Goal: Communication & Community: Answer question/provide support

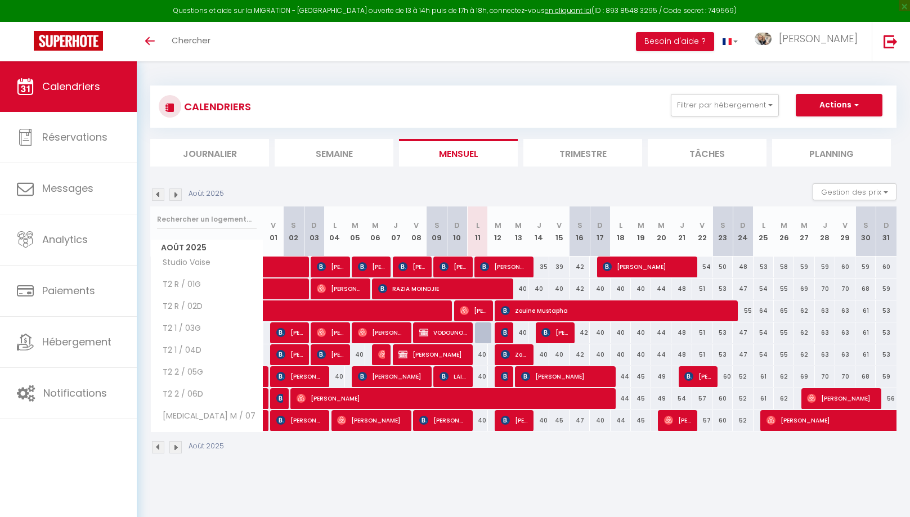
select select
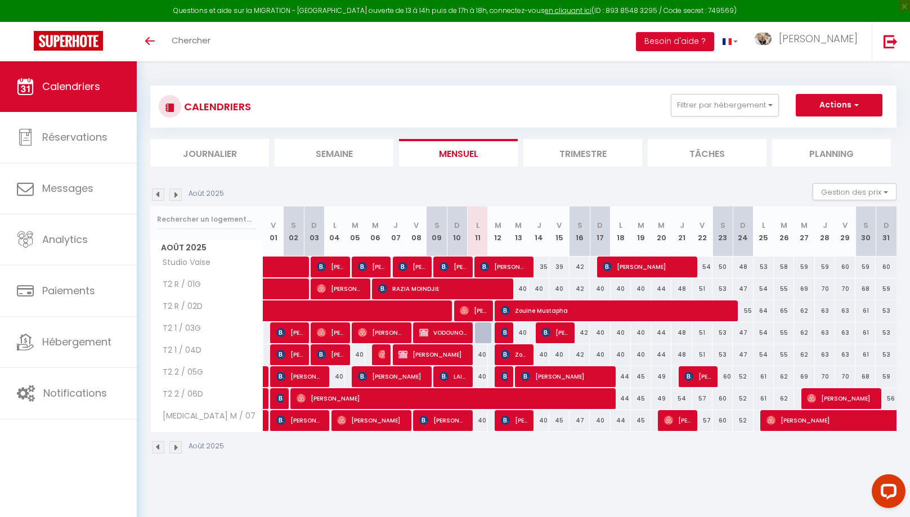
drag, startPoint x: 502, startPoint y: 332, endPoint x: 501, endPoint y: 321, distance: 10.7
click at [502, 332] on img at bounding box center [505, 332] width 9 height 9
select select "OK"
select select "KO"
select select "0"
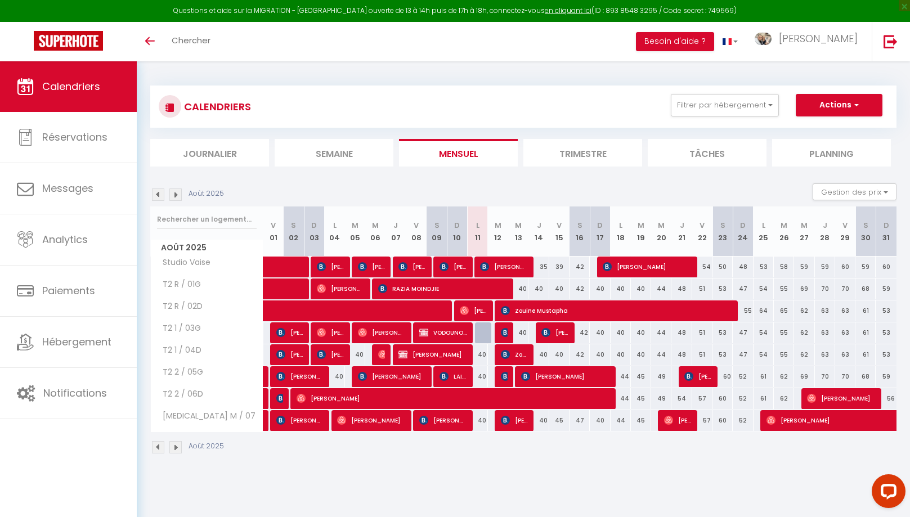
select select "0"
select select "1"
select select
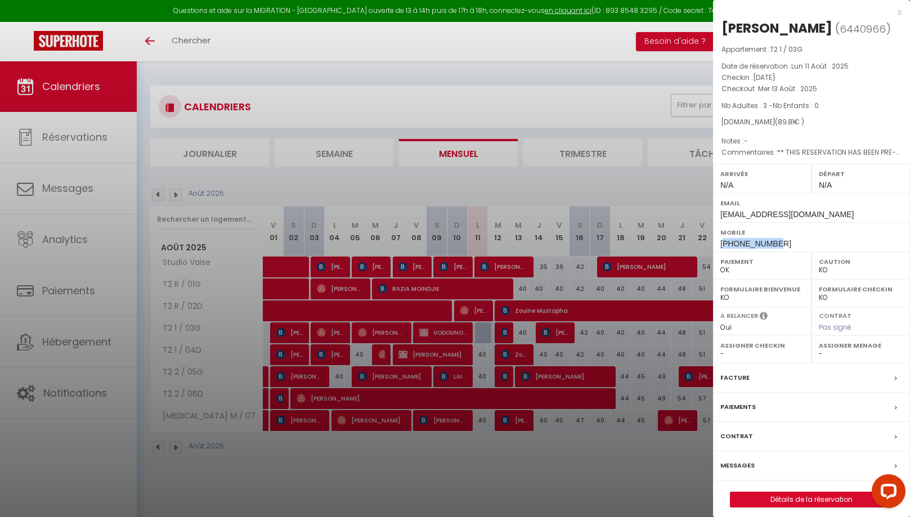
drag, startPoint x: 773, startPoint y: 244, endPoint x: 754, endPoint y: 259, distance: 24.8
click at [725, 241] on div "Mobile [PHONE_NUMBER]" at bounding box center [811, 236] width 197 height 29
copy span "32498412390"
click at [901, 10] on div "x" at bounding box center [807, 12] width 188 height 13
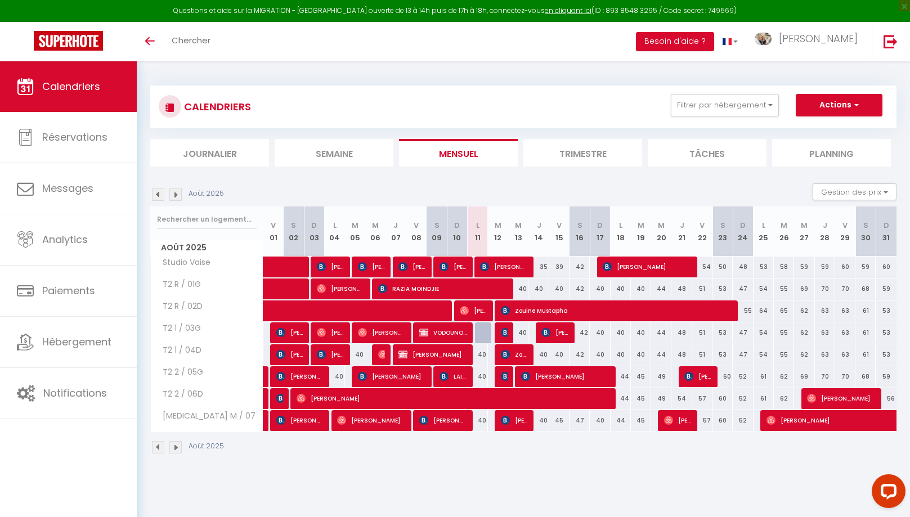
click at [503, 373] on img at bounding box center [505, 376] width 9 height 9
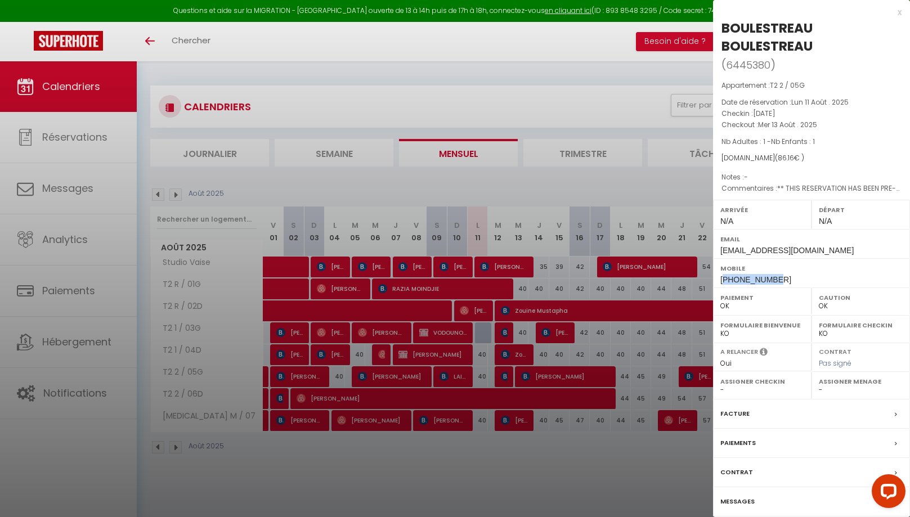
drag, startPoint x: 779, startPoint y: 281, endPoint x: 725, endPoint y: 281, distance: 54.0
click at [725, 281] on div "Mobile [PHONE_NUMBER]" at bounding box center [811, 272] width 197 height 29
copy span "33689560926"
click at [899, 12] on div "x" at bounding box center [807, 12] width 188 height 13
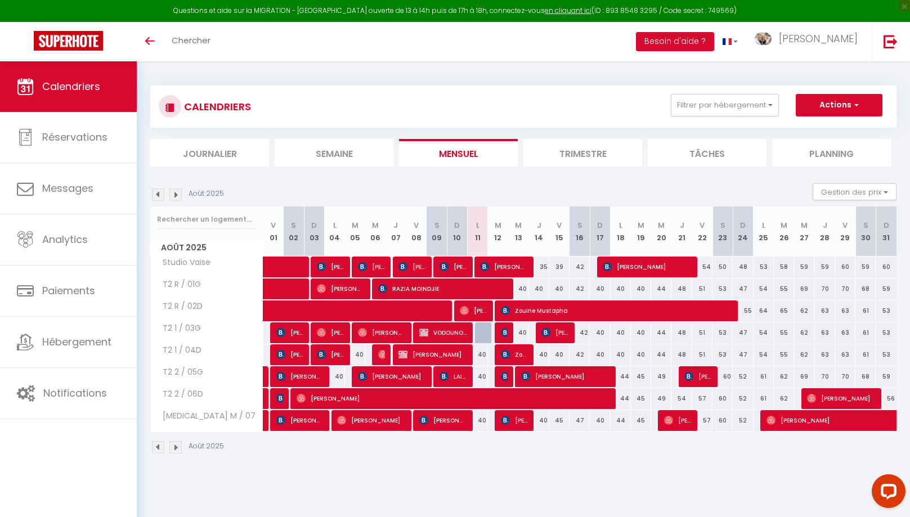
click at [515, 354] on span "Zouine Mustapha" at bounding box center [514, 354] width 27 height 21
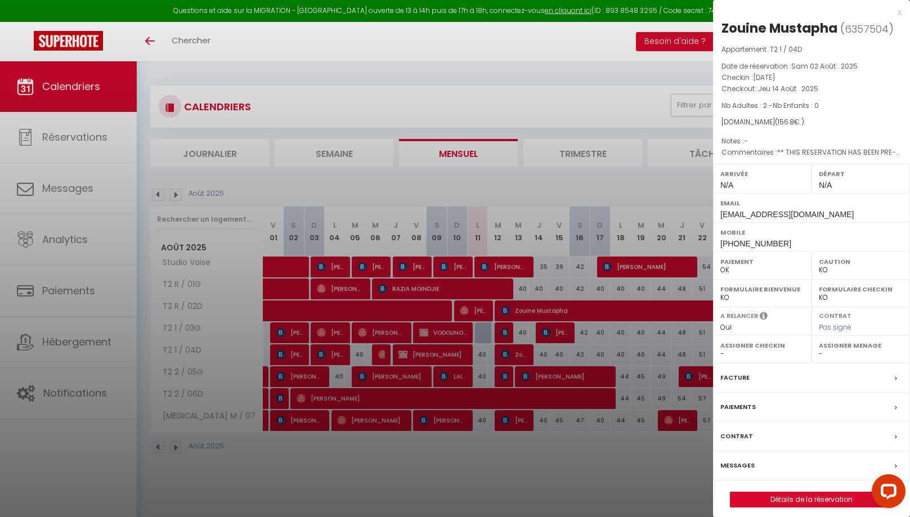
click at [896, 13] on div "x" at bounding box center [807, 12] width 188 height 13
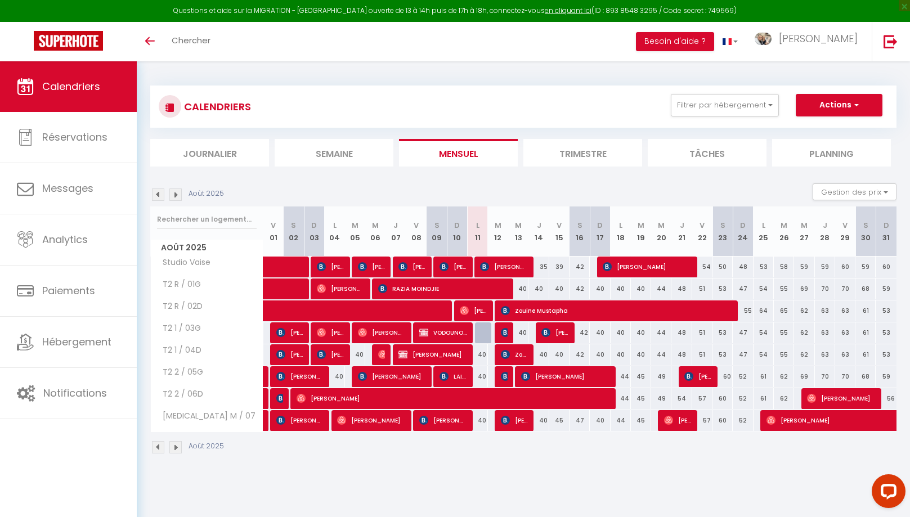
click at [511, 422] on span "[PERSON_NAME]" at bounding box center [514, 419] width 27 height 21
select select "OK"
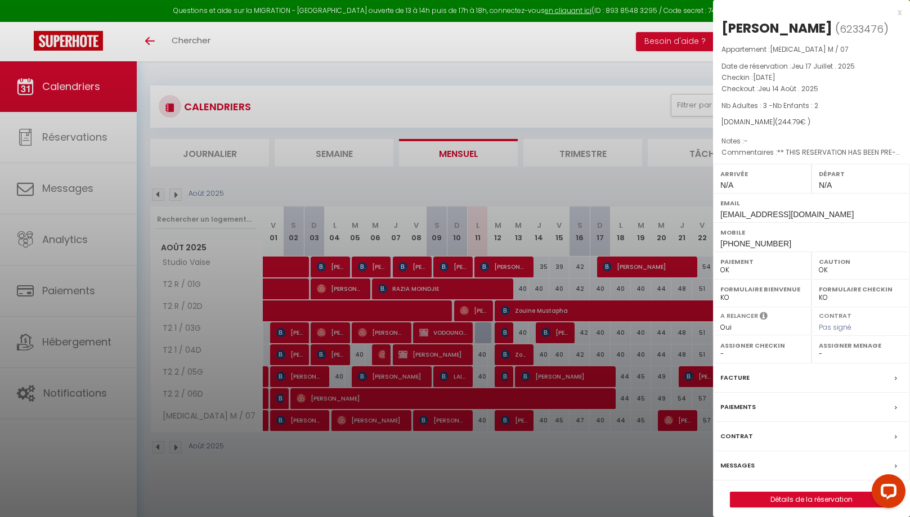
click at [897, 13] on div "x" at bounding box center [807, 12] width 188 height 13
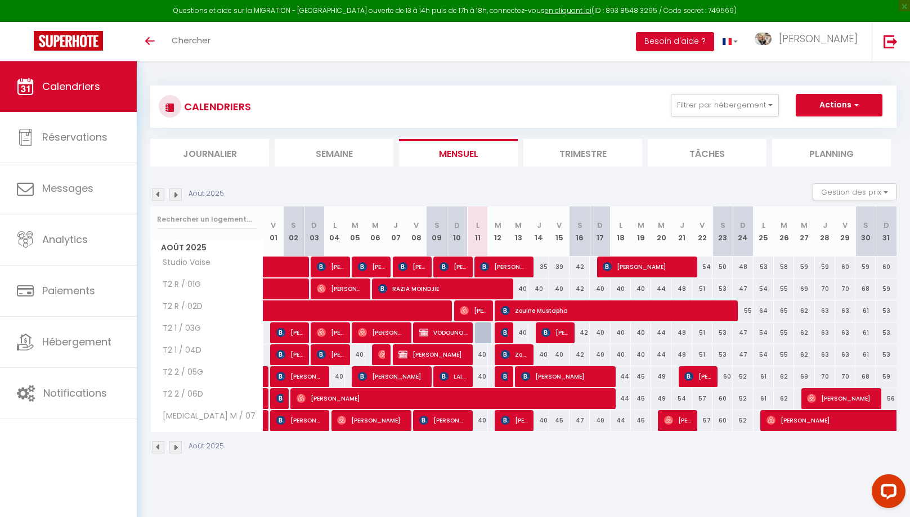
click at [506, 372] on img at bounding box center [505, 376] width 9 height 9
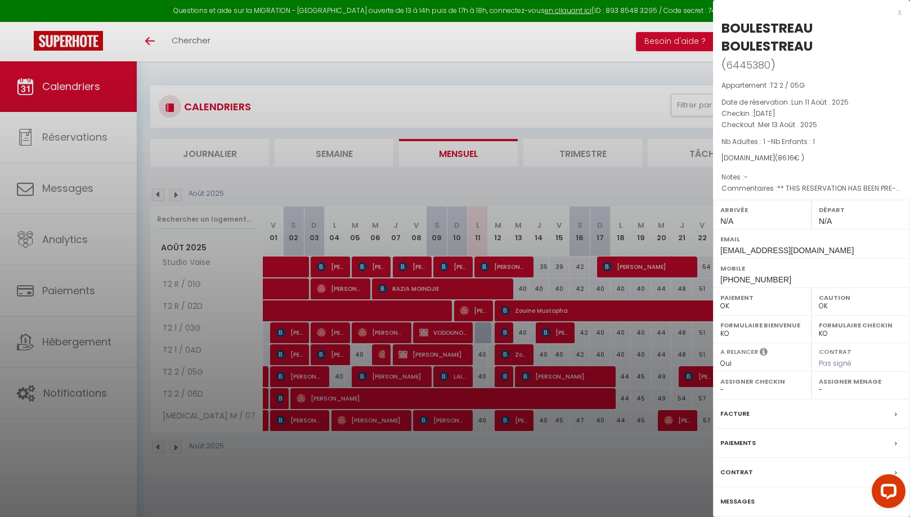
click at [735, 498] on label "Messages" at bounding box center [737, 502] width 34 height 12
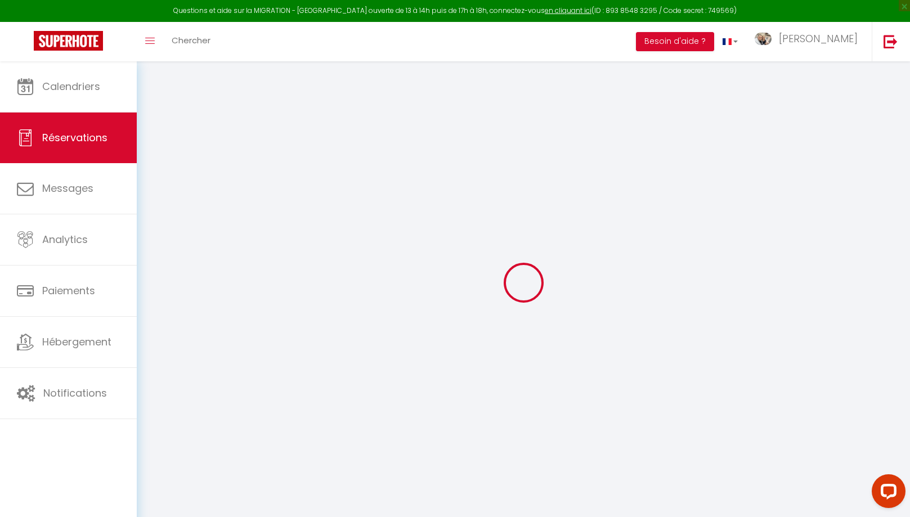
select select
checkbox input "false"
select select
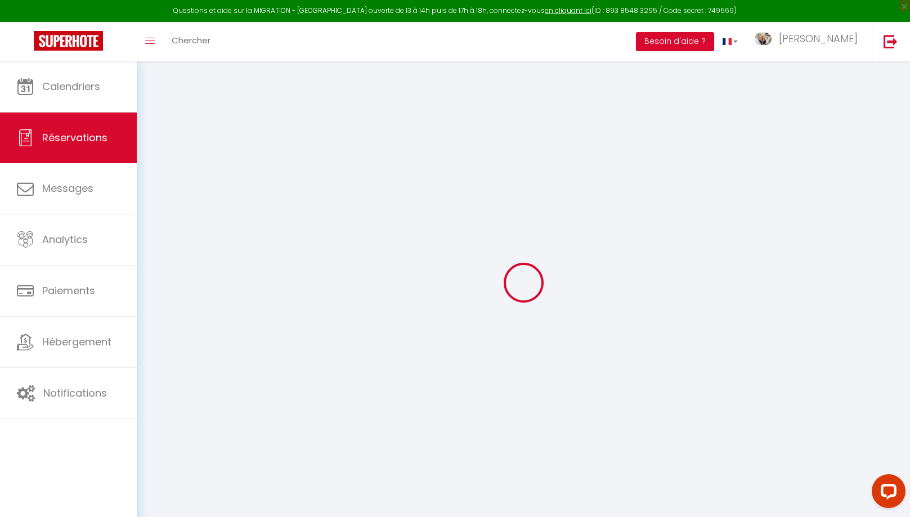
checkbox input "false"
type textarea "** THIS RESERVATION HAS BEEN PRE-PAID ** Approximate time of arrival: between 1…"
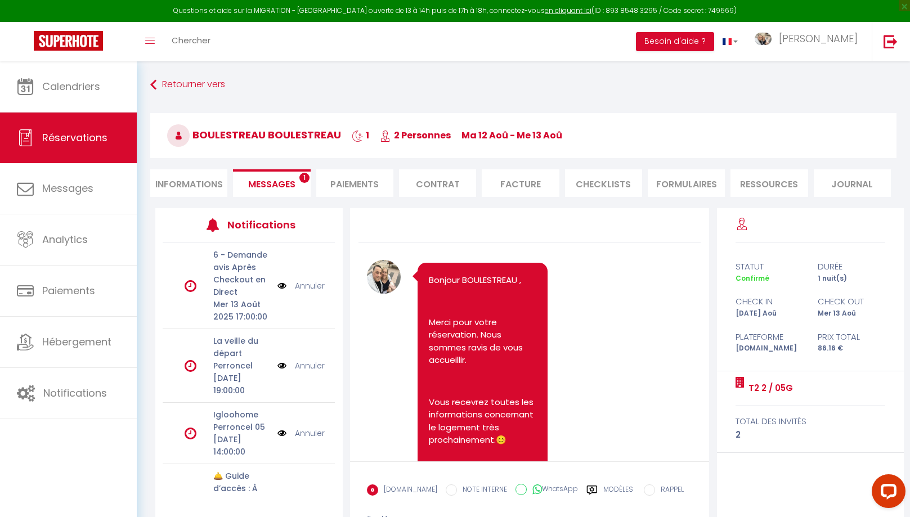
scroll to position [2624, 0]
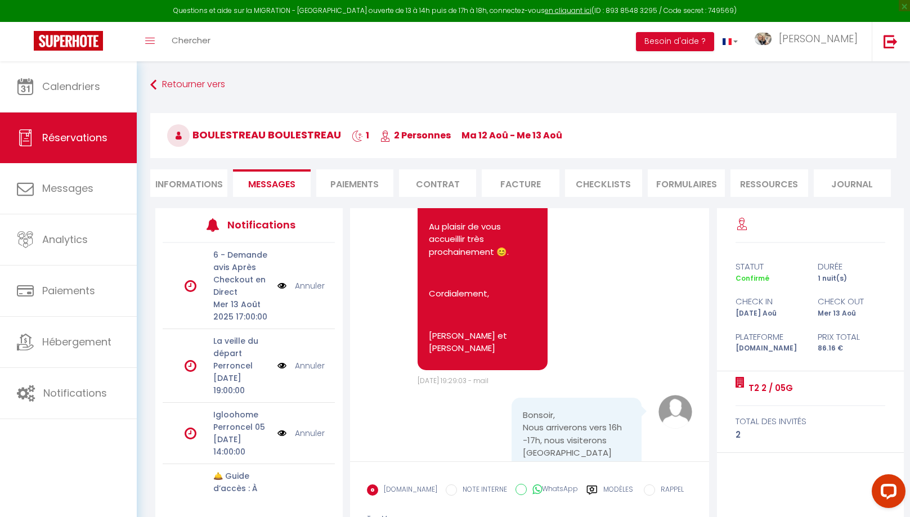
click at [603, 490] on label "Modèles" at bounding box center [618, 494] width 30 height 20
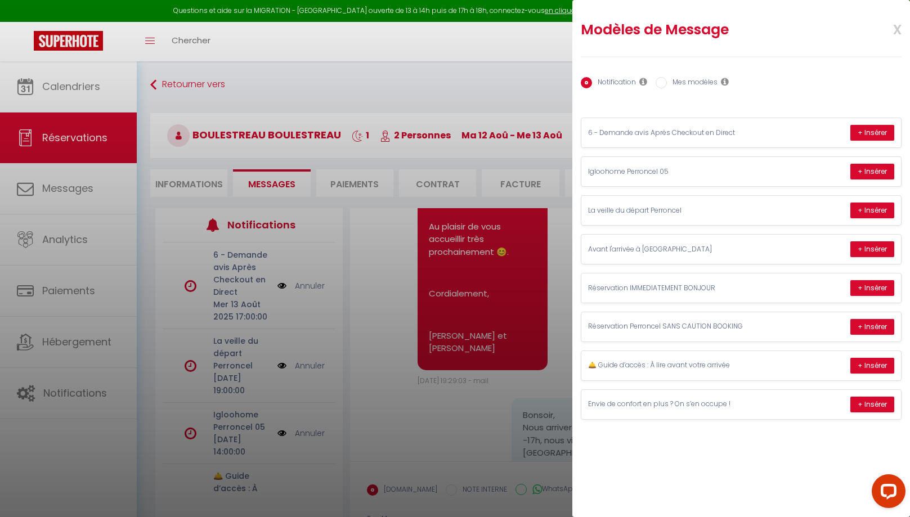
click at [701, 83] on label "Mes modèles" at bounding box center [692, 83] width 51 height 12
click at [667, 83] on input "Mes modèles" at bounding box center [660, 82] width 11 height 11
radio input "true"
radio input "false"
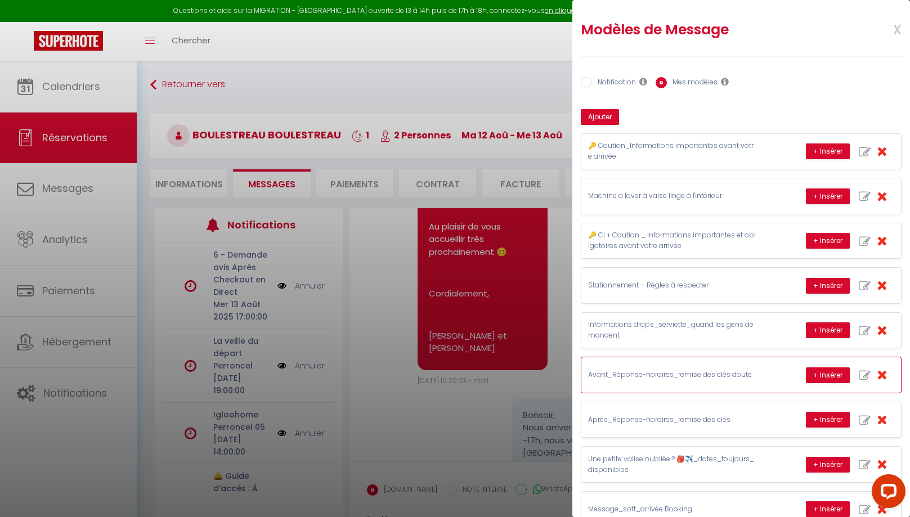
click at [674, 370] on p "Avant_Réponse-horaires_remise des clés doute" at bounding box center [672, 375] width 169 height 11
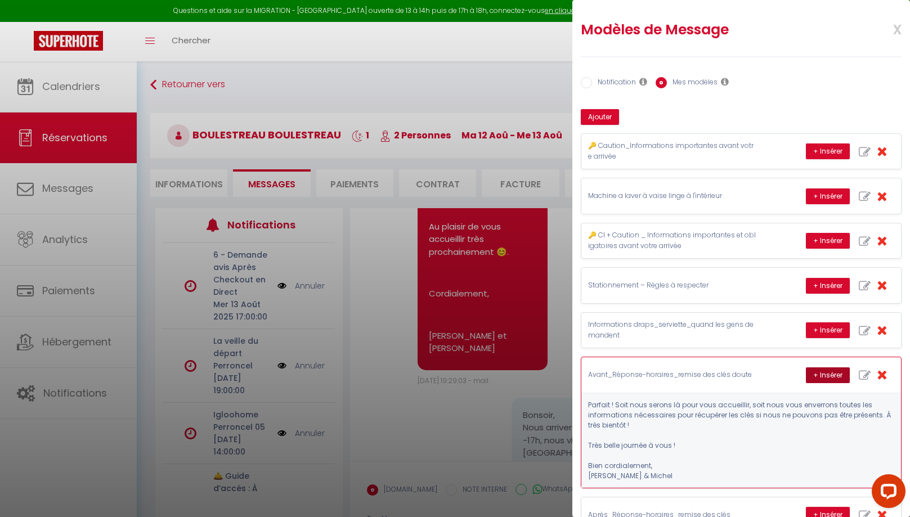
click at [827, 368] on button "+ Insérer" at bounding box center [827, 375] width 44 height 16
type textarea "Parfait ! Soit nous serons là pour vous accueillir, soit nous vous enverrons to…"
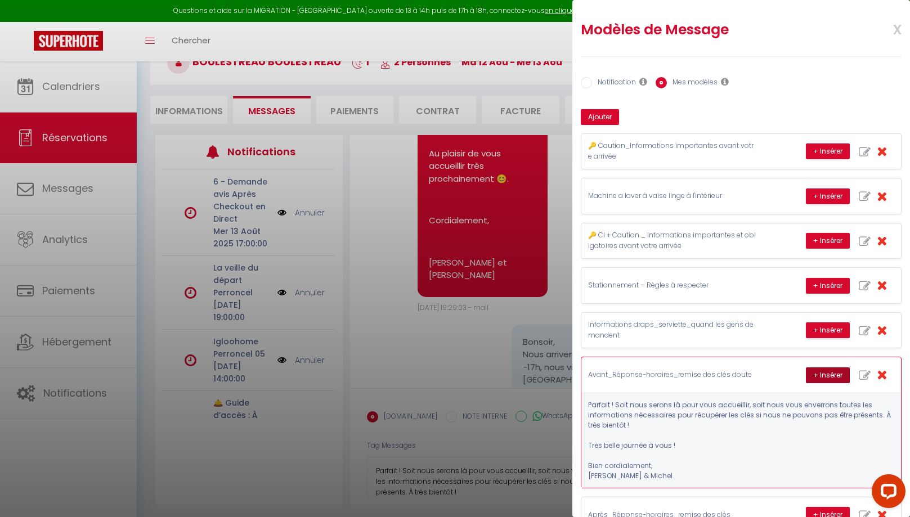
scroll to position [55, 0]
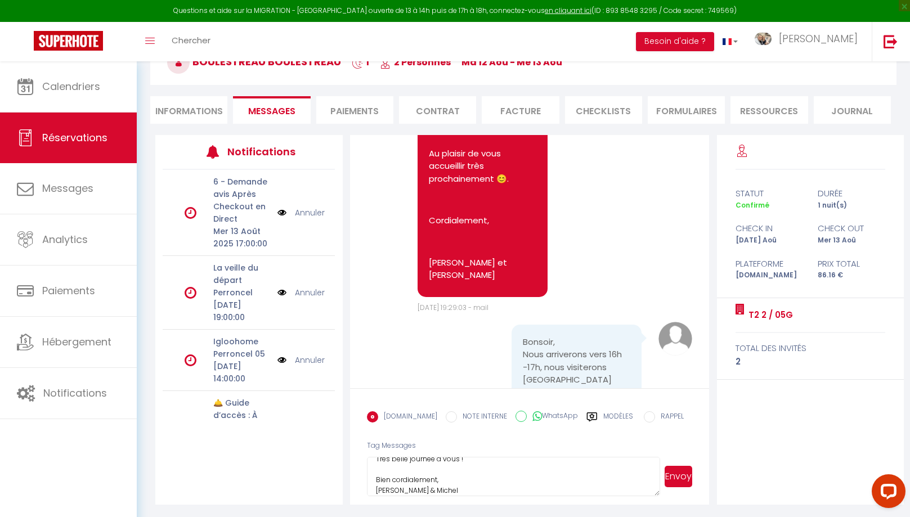
click at [680, 475] on button "Envoyer" at bounding box center [678, 476] width 28 height 21
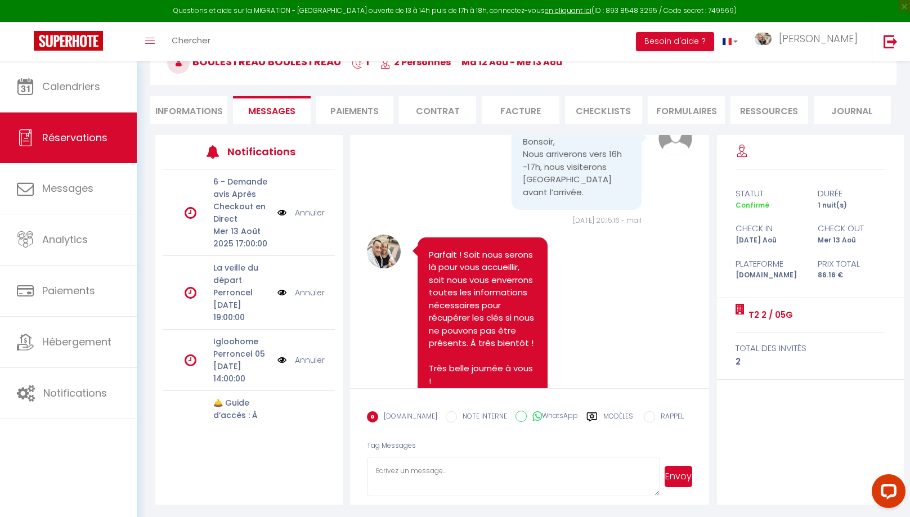
scroll to position [2828, 0]
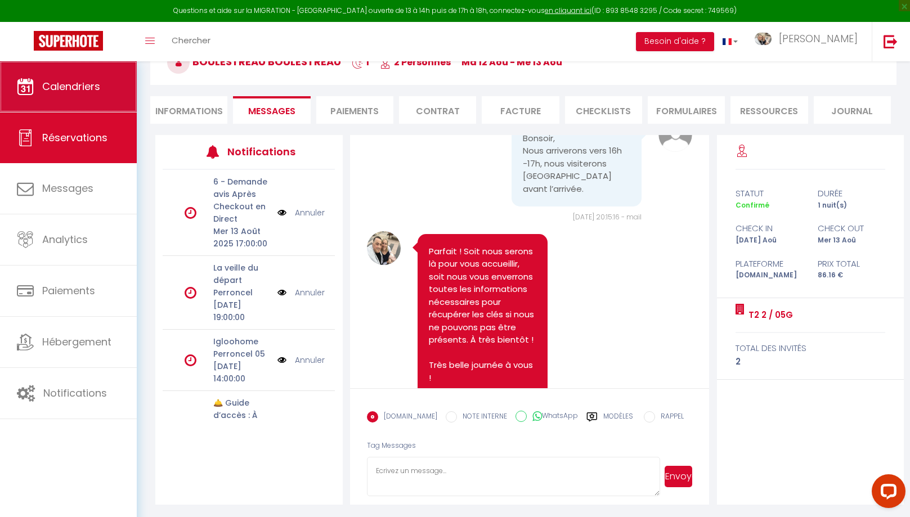
click at [76, 98] on link "Calendriers" at bounding box center [68, 86] width 137 height 51
